Goal: Transaction & Acquisition: Purchase product/service

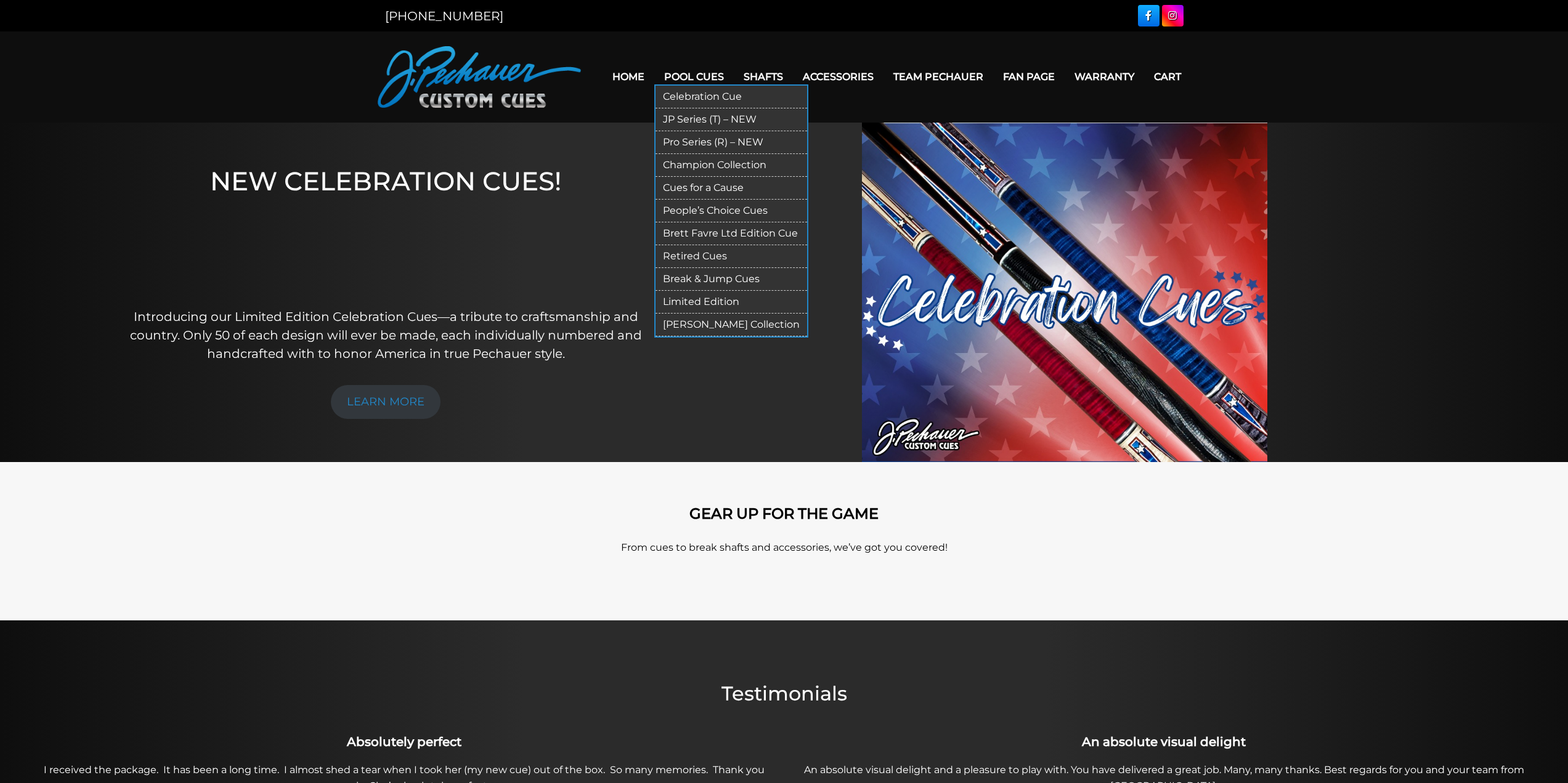
click at [718, 274] on link "Break & Jump Cues" at bounding box center [732, 279] width 152 height 23
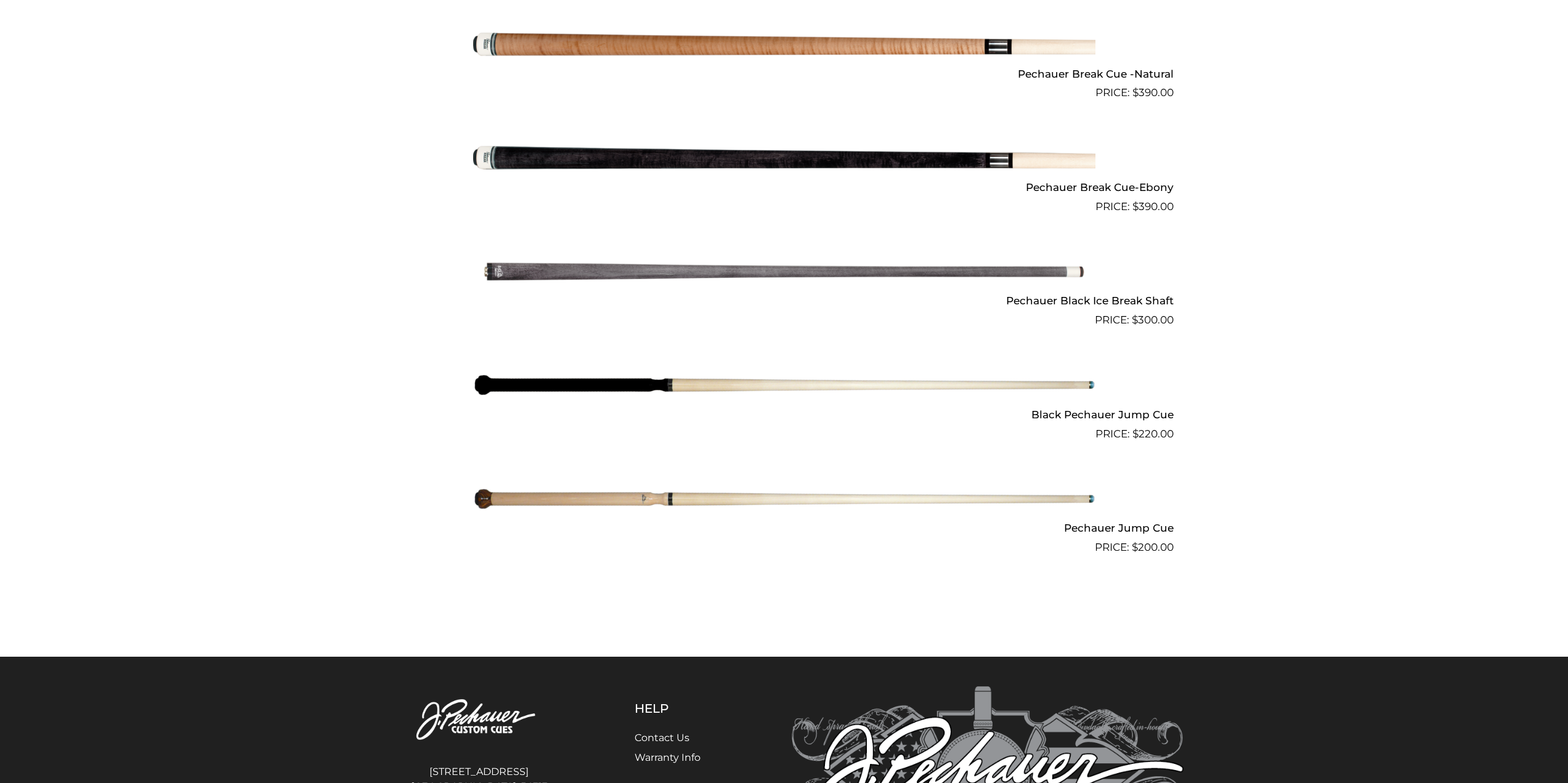
scroll to position [817, 0]
click at [860, 389] on img at bounding box center [785, 384] width 623 height 103
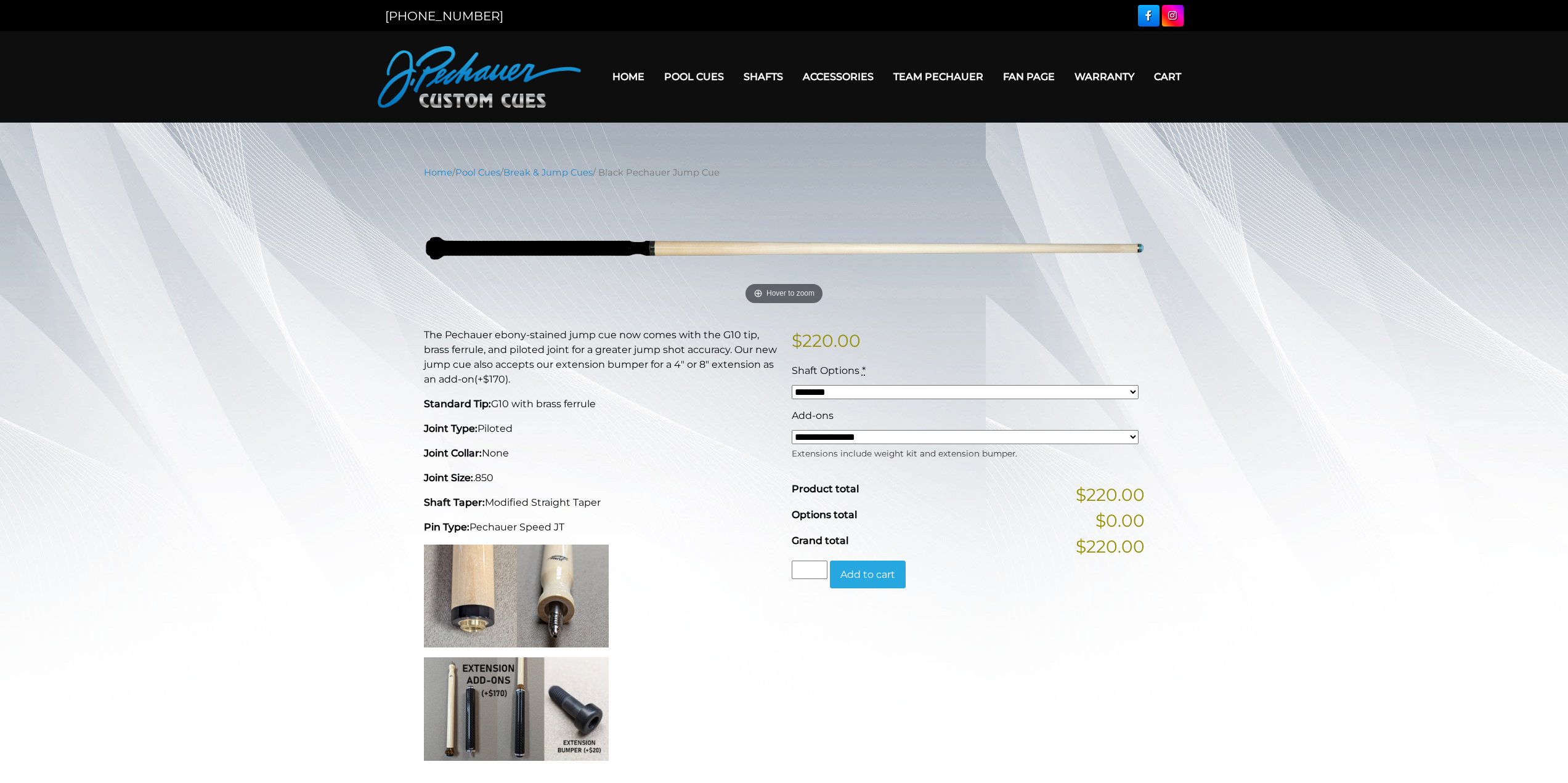
click at [890, 389] on select "******** ******** ********" at bounding box center [965, 392] width 347 height 14
